Goal: Task Accomplishment & Management: Manage account settings

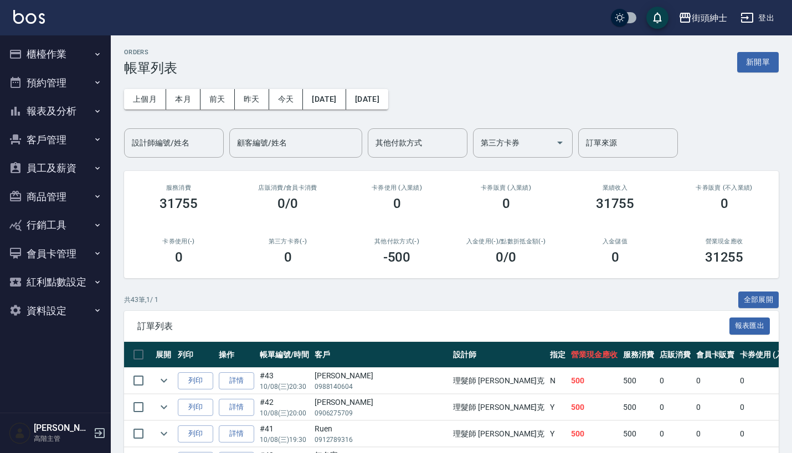
scroll to position [65, 0]
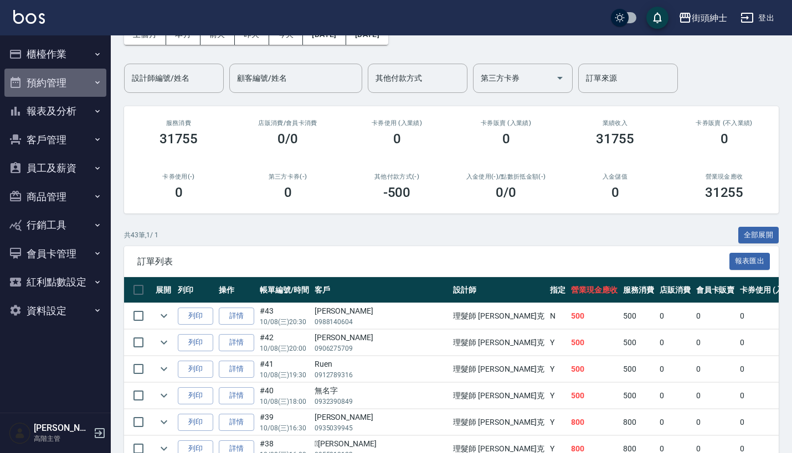
click at [87, 82] on button "預約管理" at bounding box center [55, 83] width 102 height 29
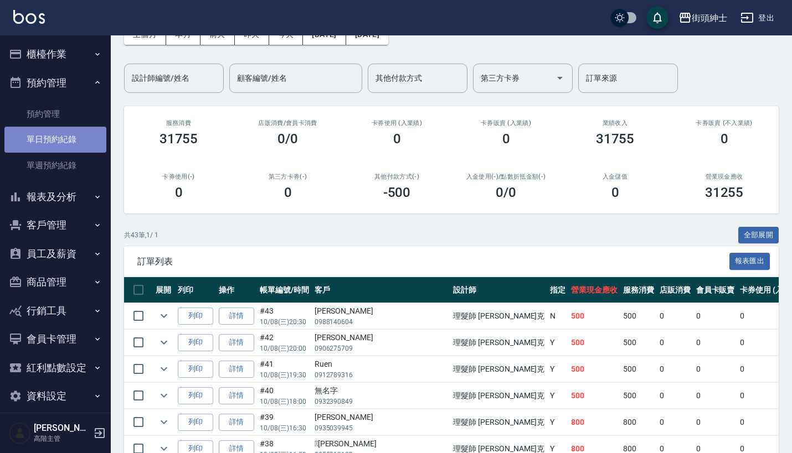
click at [89, 128] on link "單日預約紀錄" at bounding box center [55, 139] width 102 height 25
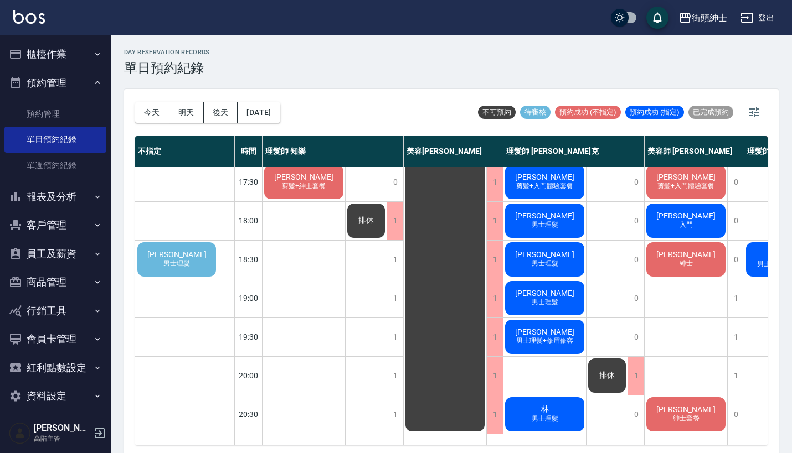
scroll to position [502, 0]
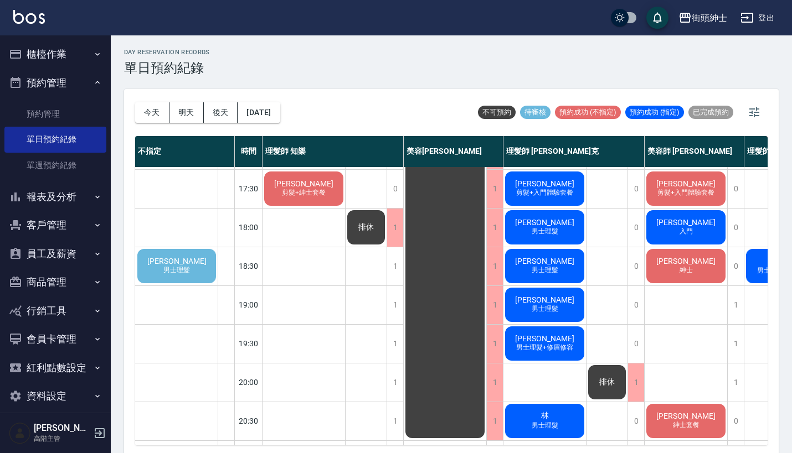
click at [181, 260] on span "[PERSON_NAME]" at bounding box center [177, 261] width 64 height 9
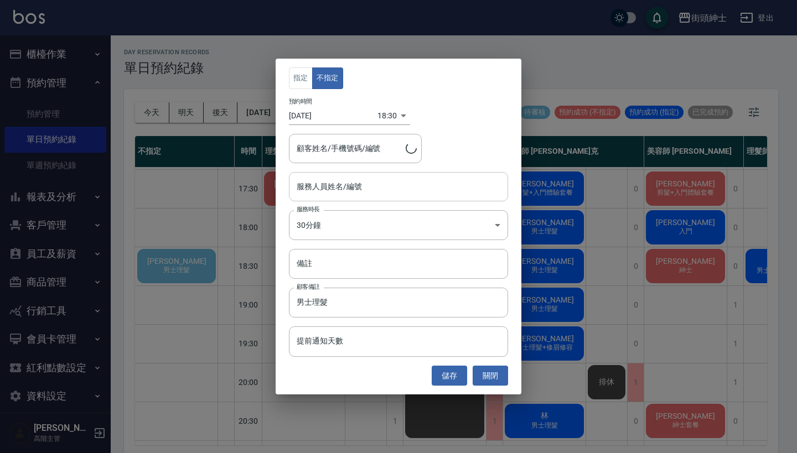
type input "[PERSON_NAME]/0918121955"
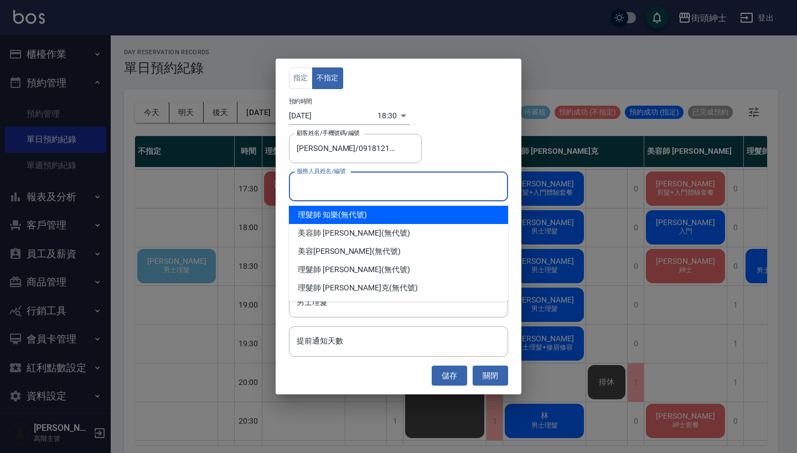
click at [372, 178] on input "服務人員姓名/編號" at bounding box center [398, 186] width 209 height 19
click at [363, 210] on div "理髮師 知樂 (無代號)" at bounding box center [398, 215] width 219 height 18
type input "理髮師 知樂(無代號)"
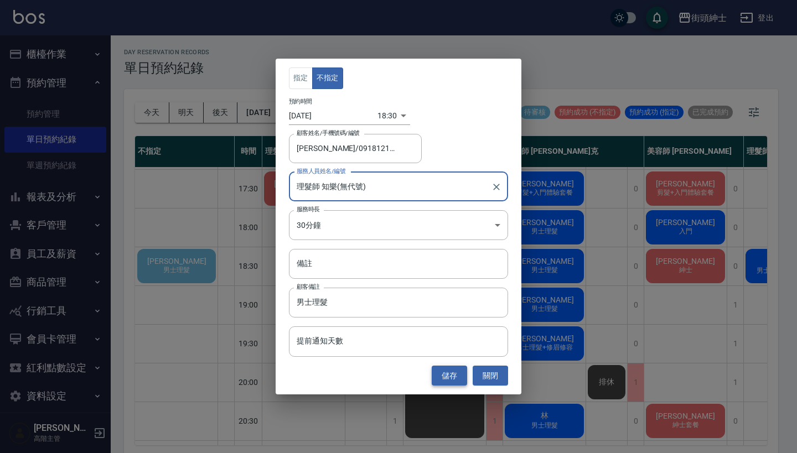
click at [446, 371] on button "儲存" at bounding box center [449, 376] width 35 height 20
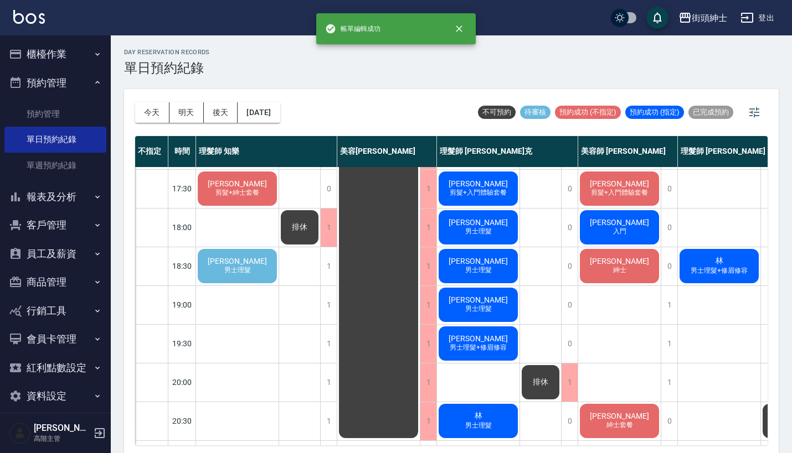
click at [267, 265] on div "[PERSON_NAME] 男士理髮" at bounding box center [237, 266] width 82 height 38
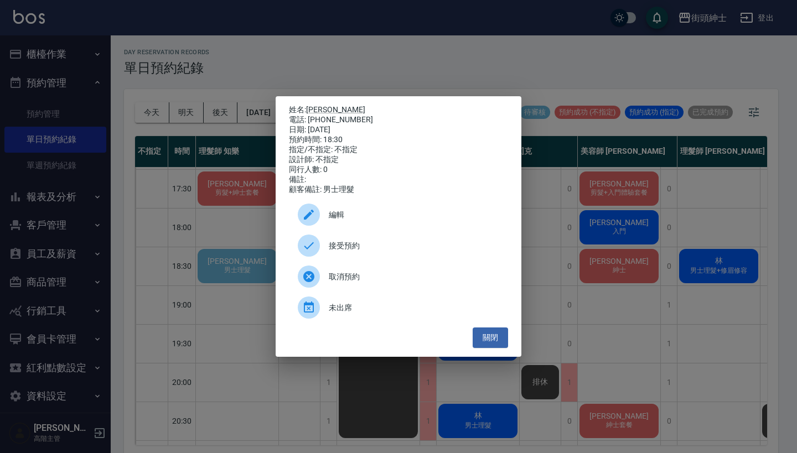
click at [349, 245] on span "接受預約" at bounding box center [414, 246] width 171 height 12
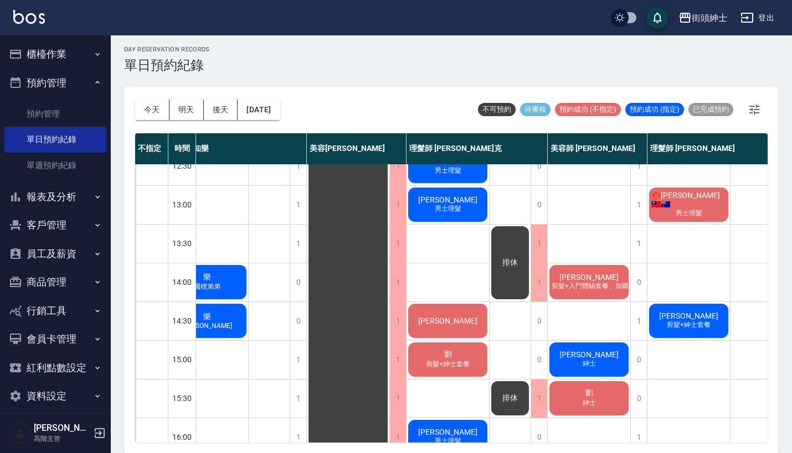
scroll to position [143, 30]
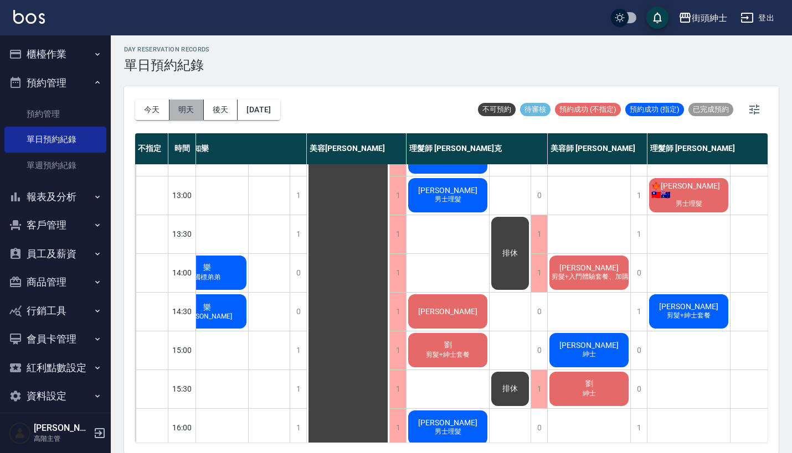
click at [185, 117] on button "明天" at bounding box center [186, 110] width 34 height 20
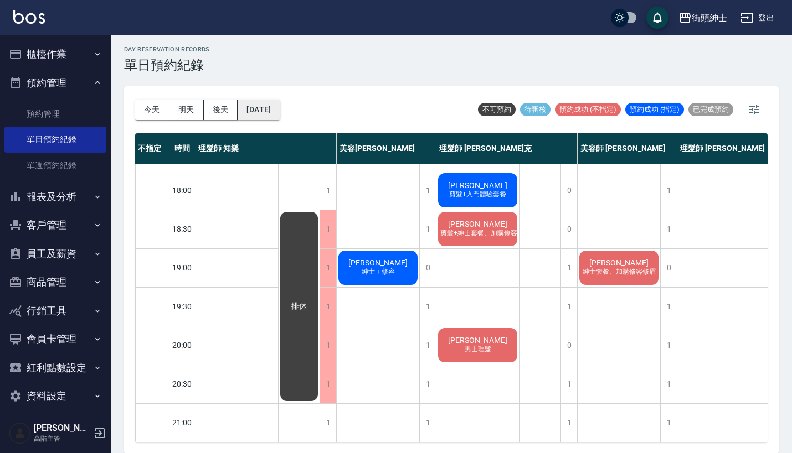
scroll to position [545, 1]
click at [224, 110] on button "後天" at bounding box center [221, 110] width 34 height 20
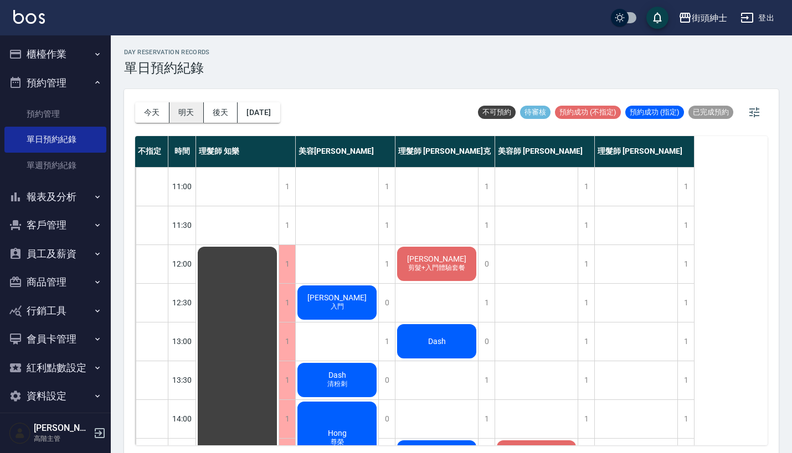
click at [190, 107] on button "明天" at bounding box center [186, 112] width 34 height 20
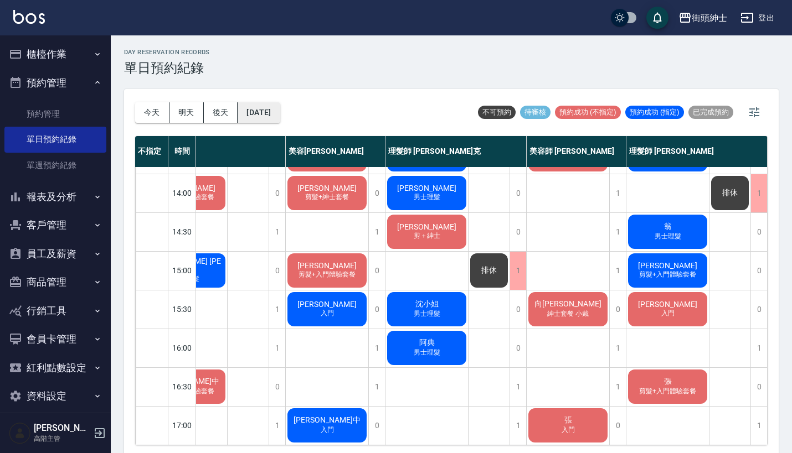
click at [277, 113] on button "[DATE]" at bounding box center [258, 112] width 42 height 20
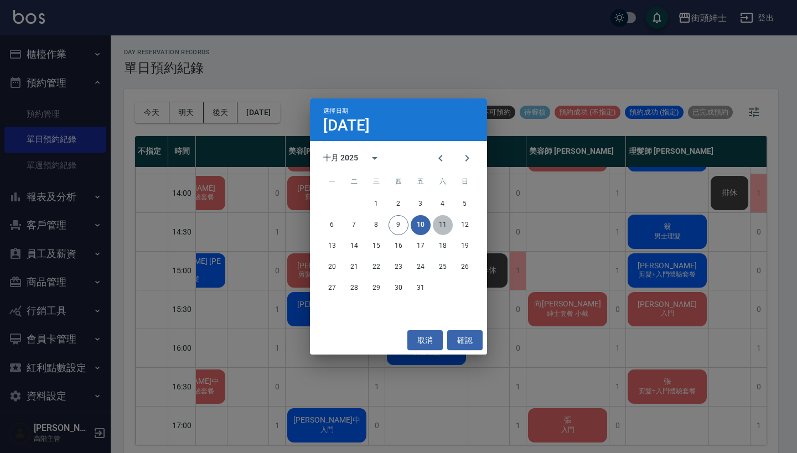
click at [442, 218] on button "11" at bounding box center [443, 225] width 20 height 20
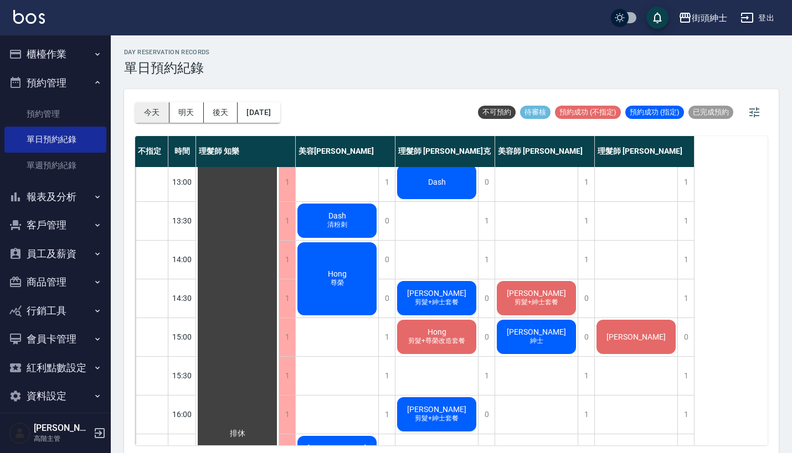
click at [154, 108] on button "今天" at bounding box center [152, 112] width 34 height 20
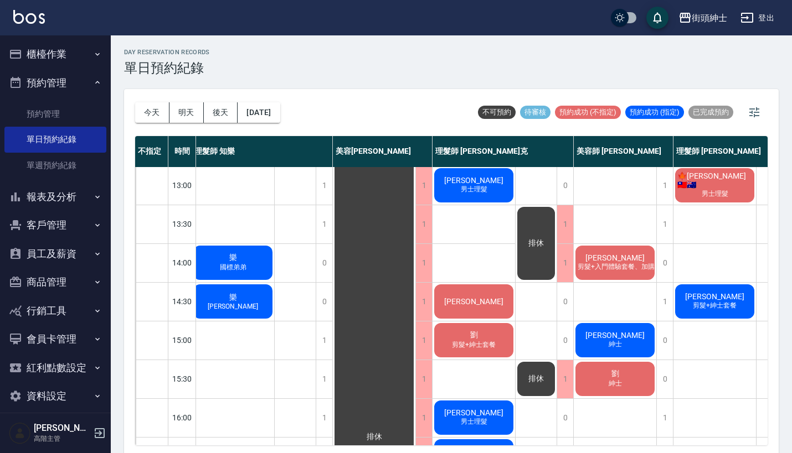
click at [234, 299] on span "樂" at bounding box center [233, 298] width 12 height 10
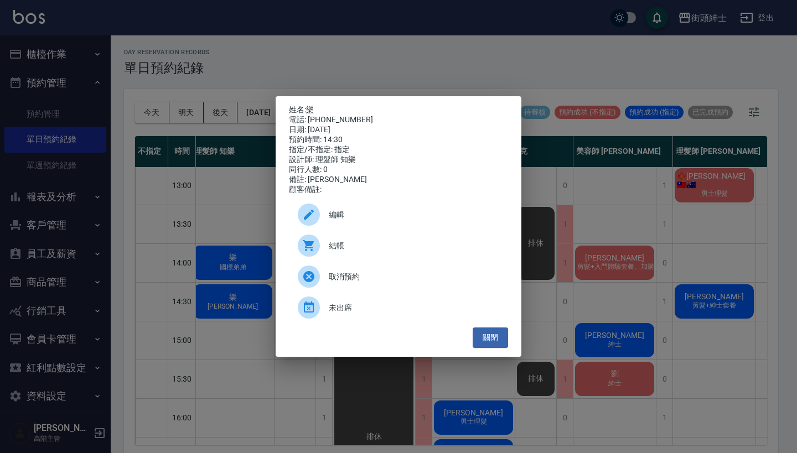
click at [239, 211] on div "姓名: 樂 電話: [PHONE_NUMBER] 日期: [DATE] 預約時間: 14:30 指定/不指定: 指定 設計師: 理髮師 知樂 同行人數: 0 …" at bounding box center [398, 226] width 797 height 453
